Goal: Information Seeking & Learning: Stay updated

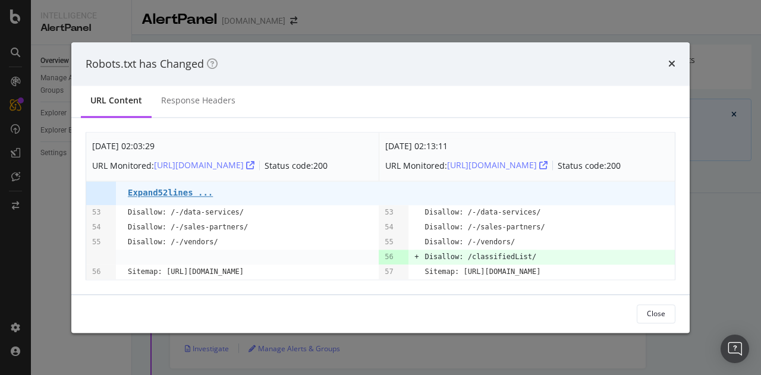
drag, startPoint x: 0, startPoint y: 0, endPoint x: 278, endPoint y: 275, distance: 391.0
click at [244, 275] on pre "Sitemap: [URL][DOMAIN_NAME]" at bounding box center [186, 272] width 116 height 15
click at [656, 316] on div "Close" at bounding box center [656, 314] width 18 height 10
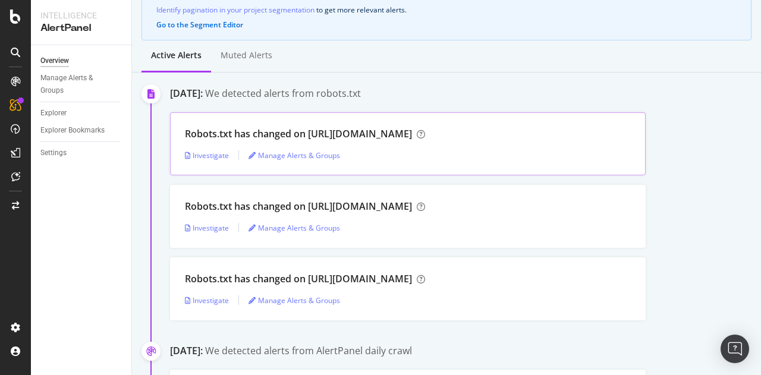
scroll to position [126, 0]
